Goal: Transaction & Acquisition: Purchase product/service

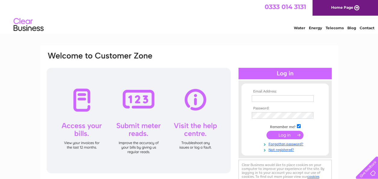
type input "emturner4@aol.com"
click at [270, 133] on input "submit" at bounding box center [285, 135] width 37 height 8
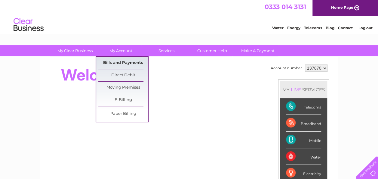
click at [118, 62] on link "Bills and Payments" at bounding box center [123, 63] width 50 height 12
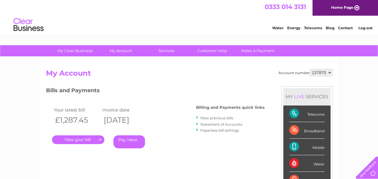
click at [89, 140] on link "." at bounding box center [78, 139] width 52 height 9
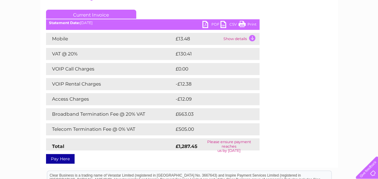
scroll to position [90, 0]
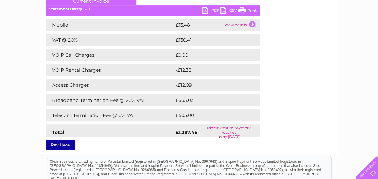
click at [61, 144] on link "Pay Here" at bounding box center [60, 145] width 29 height 10
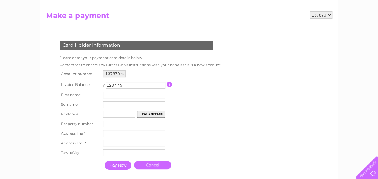
scroll to position [60, 0]
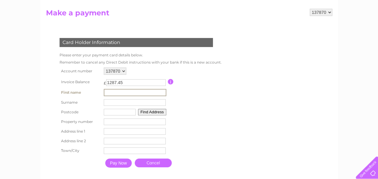
click at [108, 90] on input "text" at bounding box center [135, 92] width 63 height 7
type input "[PERSON_NAME]"
type input "Grimwood"
type input "IP16 4QZ"
type input "[STREET_ADDRESS]"
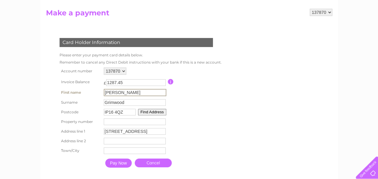
type input "ALDRINGHAM"
click at [118, 92] on input "Sara-anne Grimwood" at bounding box center [135, 92] width 63 height 7
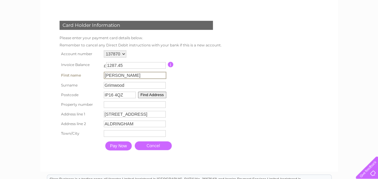
scroll to position [90, 0]
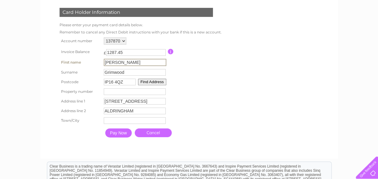
drag, startPoint x: 148, startPoint y: 62, endPoint x: 106, endPoint y: 61, distance: 42.4
click at [106, 61] on input "Sara-Anne Grimwood" at bounding box center [135, 62] width 63 height 7
type input "Edward"
click at [110, 71] on input "Grimwood" at bounding box center [135, 72] width 62 height 7
drag, startPoint x: 125, startPoint y: 73, endPoint x: 107, endPoint y: 74, distance: 19.0
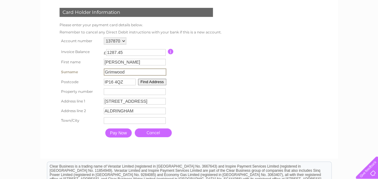
click at [107, 74] on input "Grimwood" at bounding box center [135, 71] width 63 height 7
type input "Turner"
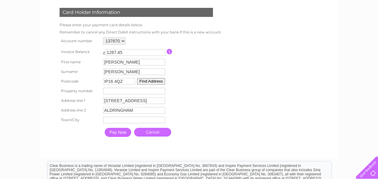
click at [218, 82] on table "Account number 137870 Invoice Balance £ 1287.45 First name Edward Surname" at bounding box center [139, 88] width 162 height 104
click at [113, 133] on input "Pay Now" at bounding box center [118, 132] width 26 height 9
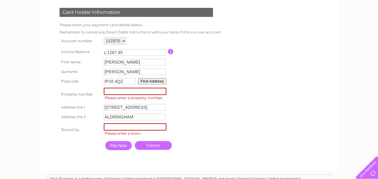
click at [111, 91] on input "number" at bounding box center [135, 91] width 63 height 7
type input "6"
click at [115, 129] on input "text" at bounding box center [135, 126] width 63 height 7
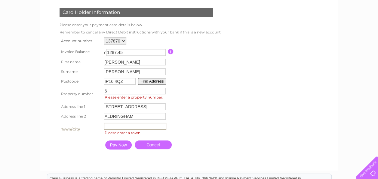
type input "Leiston"
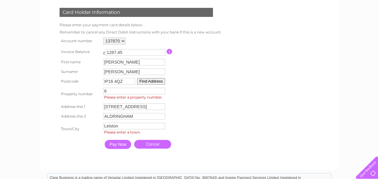
click at [110, 147] on input "Pay Now" at bounding box center [118, 144] width 26 height 9
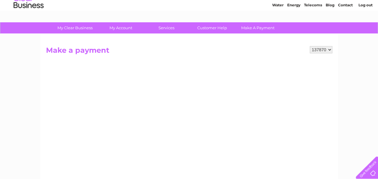
scroll to position [22, 0]
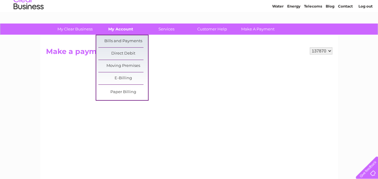
click at [119, 27] on link "My Account" at bounding box center [121, 28] width 50 height 11
click at [118, 38] on link "Bills and Payments" at bounding box center [123, 41] width 50 height 12
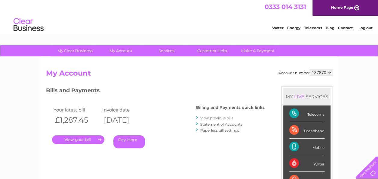
click at [66, 138] on link "." at bounding box center [78, 139] width 52 height 9
